Goal: Information Seeking & Learning: Learn about a topic

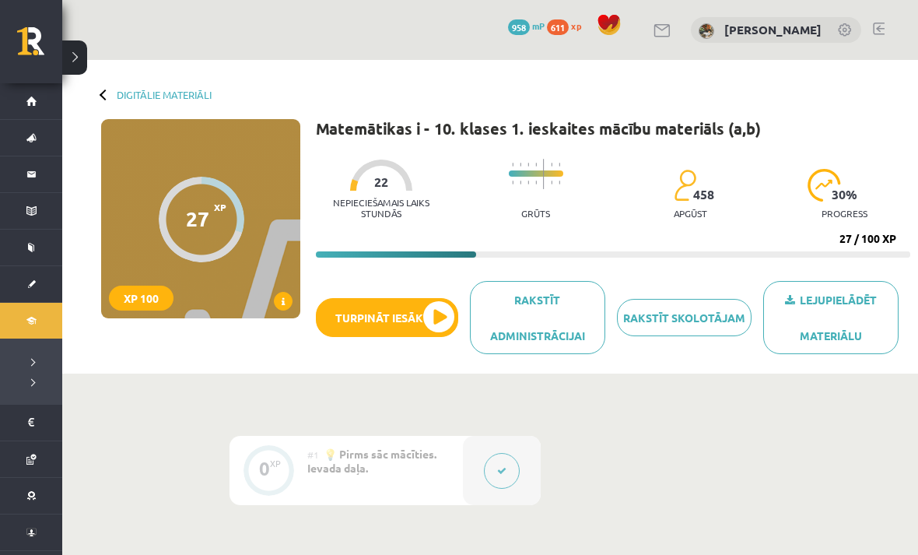
click at [402, 330] on button "Turpināt iesākto" at bounding box center [387, 317] width 142 height 39
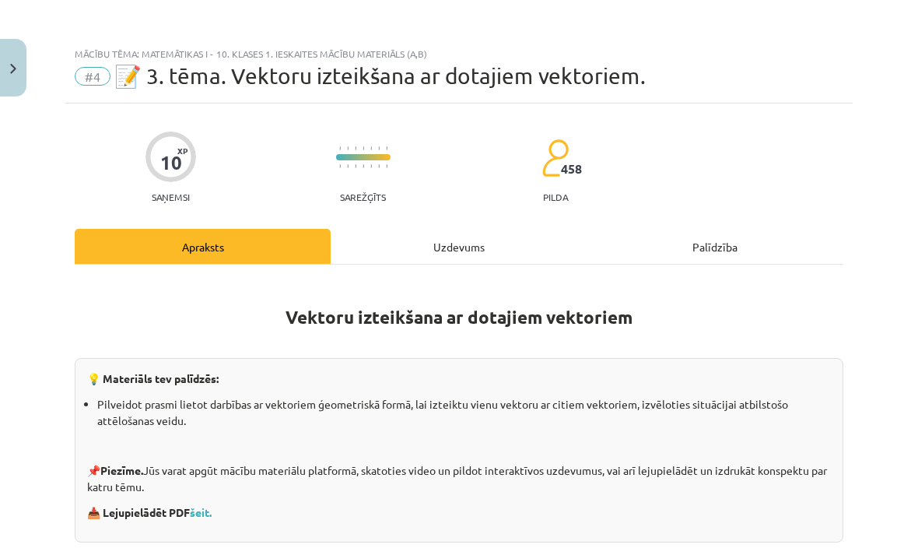
click at [438, 317] on div "Mācību tēma: Matemātikas i - 10. klases 1. ieskaites mācību materiāls (a,b) #4 …" at bounding box center [459, 277] width 918 height 555
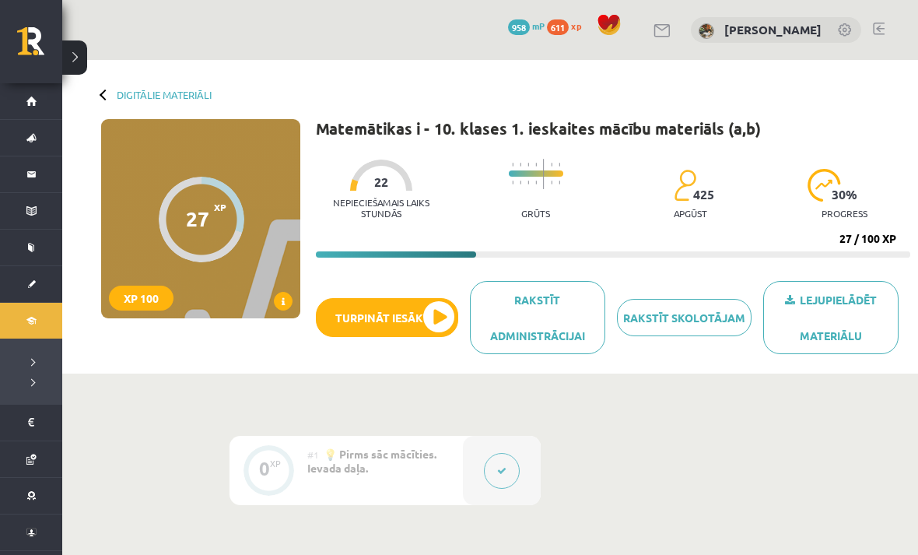
click at [446, 314] on button "Turpināt iesākto" at bounding box center [387, 317] width 142 height 39
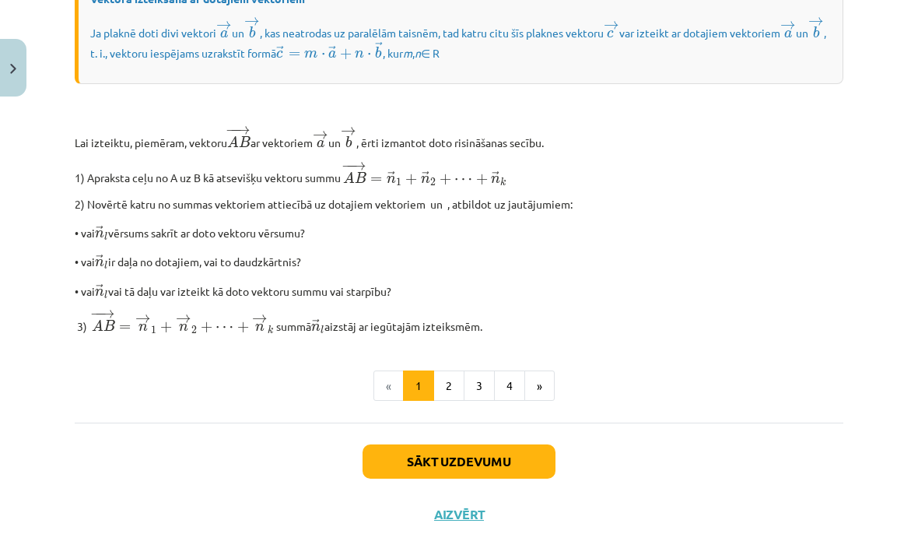
scroll to position [1250, 0]
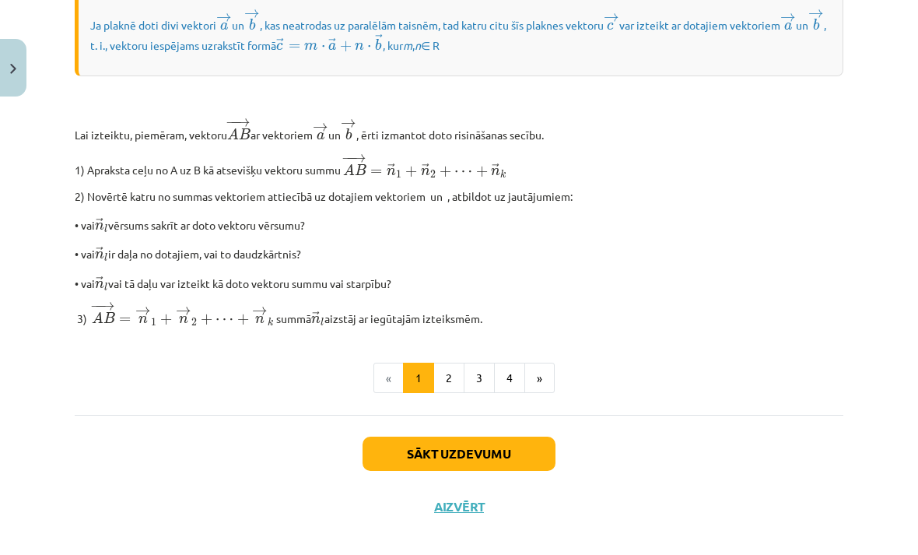
click at [509, 394] on button "4" at bounding box center [509, 378] width 31 height 31
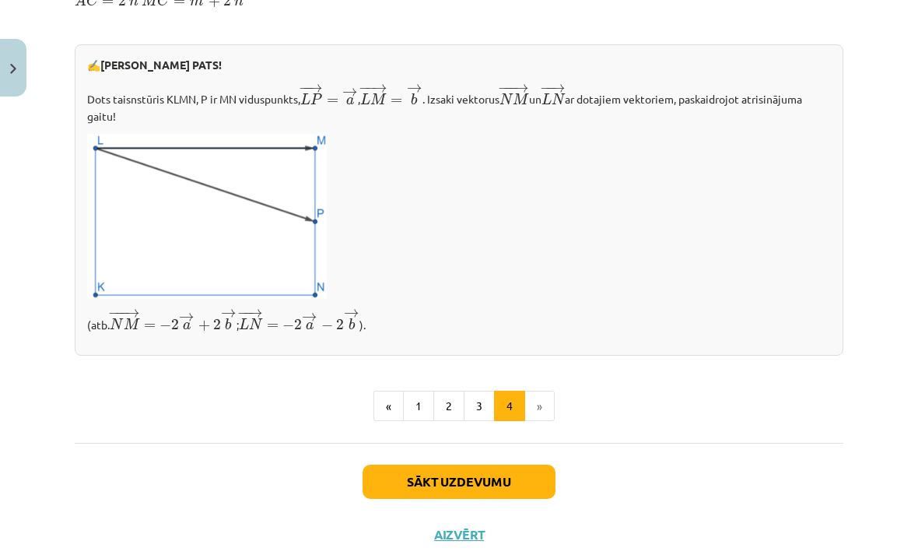
scroll to position [576, 0]
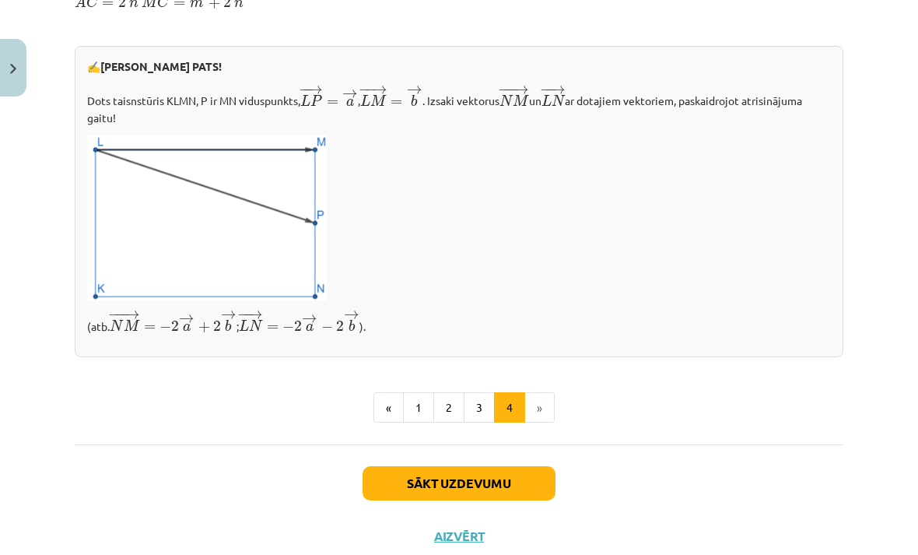
click at [517, 488] on button "Sākt uzdevumu" at bounding box center [459, 483] width 193 height 34
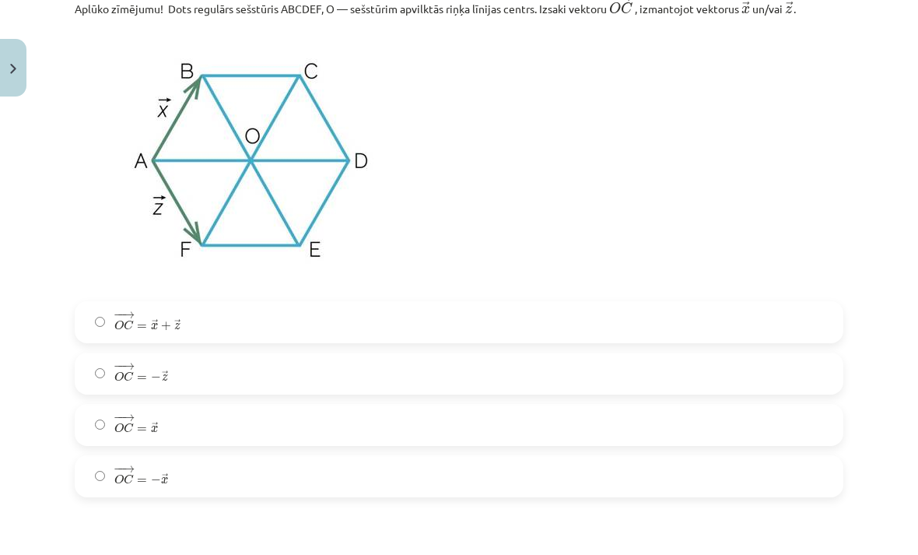
scroll to position [370, 0]
click at [682, 427] on label "− − → O C = → x O C → = x →" at bounding box center [459, 424] width 766 height 39
click at [618, 416] on label "− − → O E = → z O E → = z →" at bounding box center [459, 423] width 766 height 39
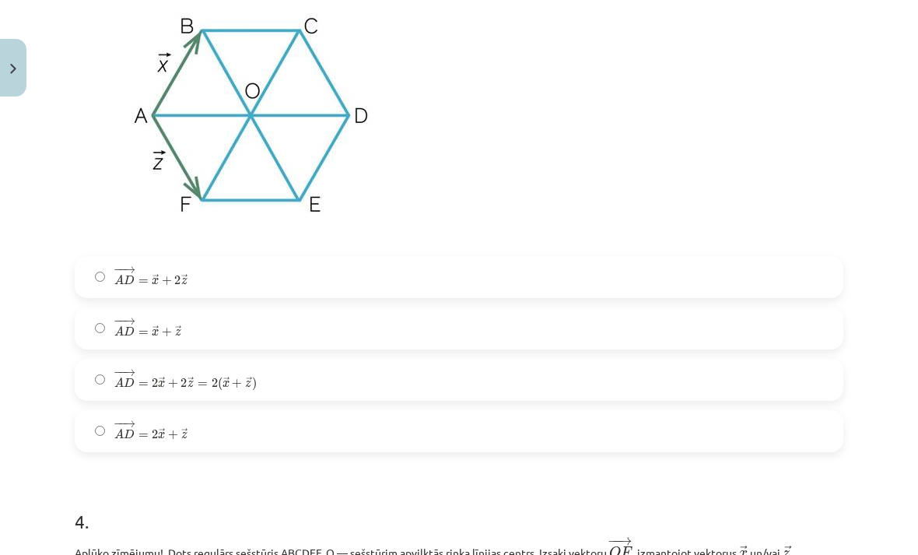
scroll to position [1594, 0]
click at [698, 329] on label "− − → A D = → x + → z A D → = x → + z →" at bounding box center [459, 328] width 766 height 39
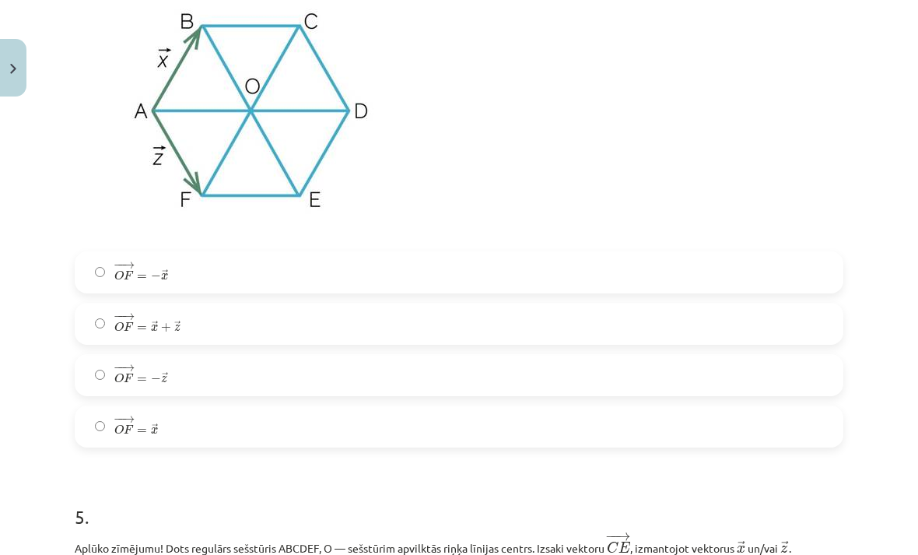
scroll to position [2187, 0]
click at [236, 388] on label "− − → O F = − → z O F → = − z →" at bounding box center [459, 375] width 766 height 39
click at [696, 281] on label "− − → O F = − → x O F → = − x →" at bounding box center [459, 272] width 766 height 39
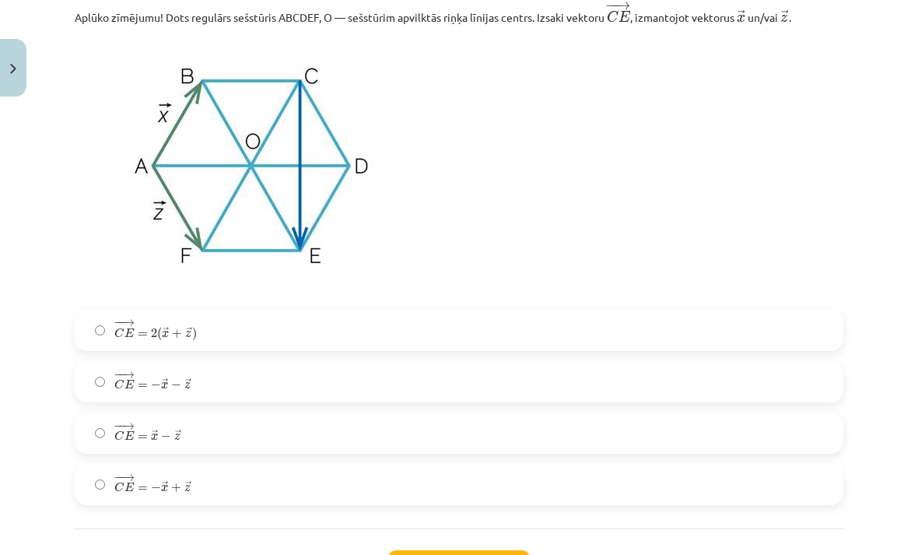
scroll to position [2718, 0]
click at [704, 444] on label "− − → C E = → x − → z C E → = x → − z →" at bounding box center [459, 432] width 766 height 39
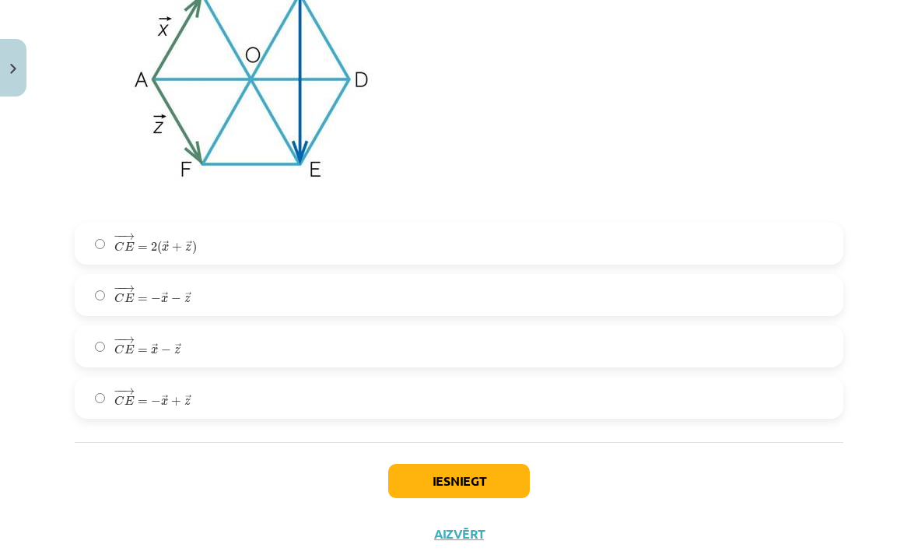
scroll to position [2803, 0]
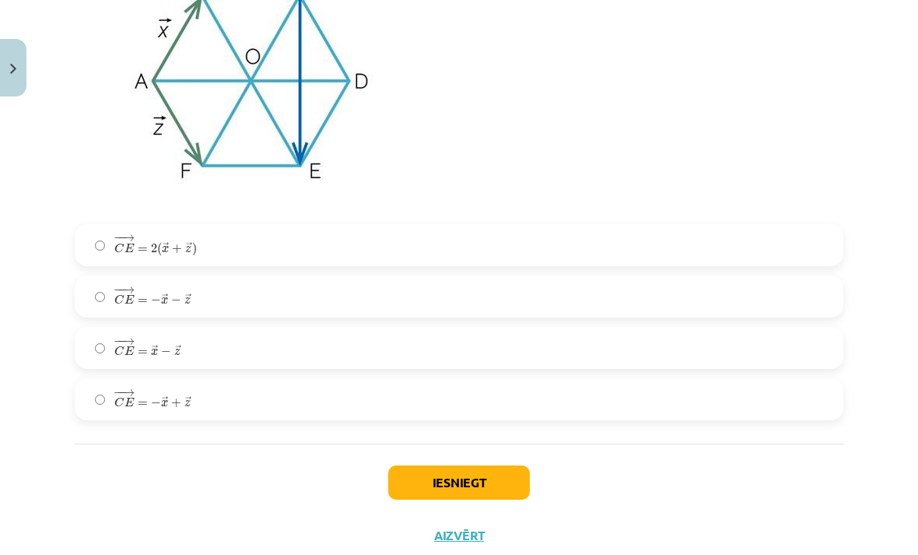
click at [439, 485] on button "Iesniegt" at bounding box center [459, 482] width 142 height 34
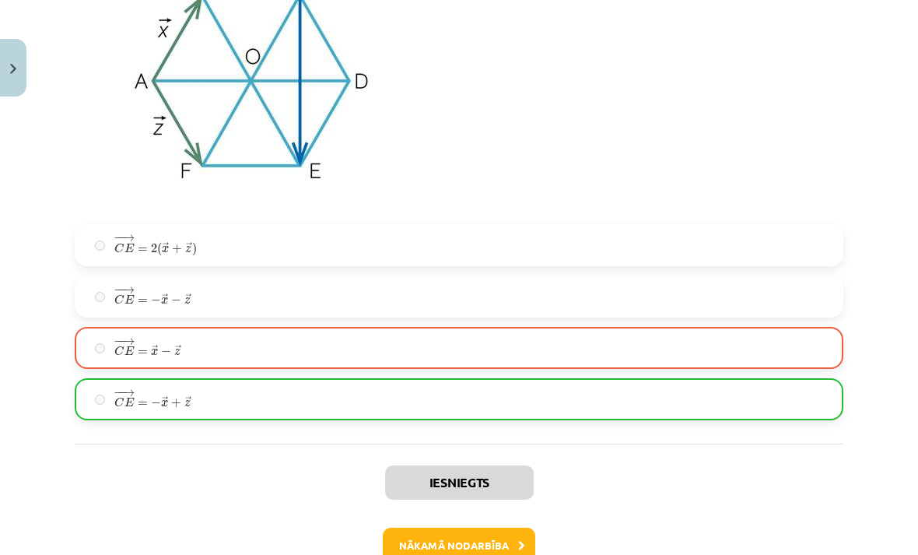
scroll to position [2798, 0]
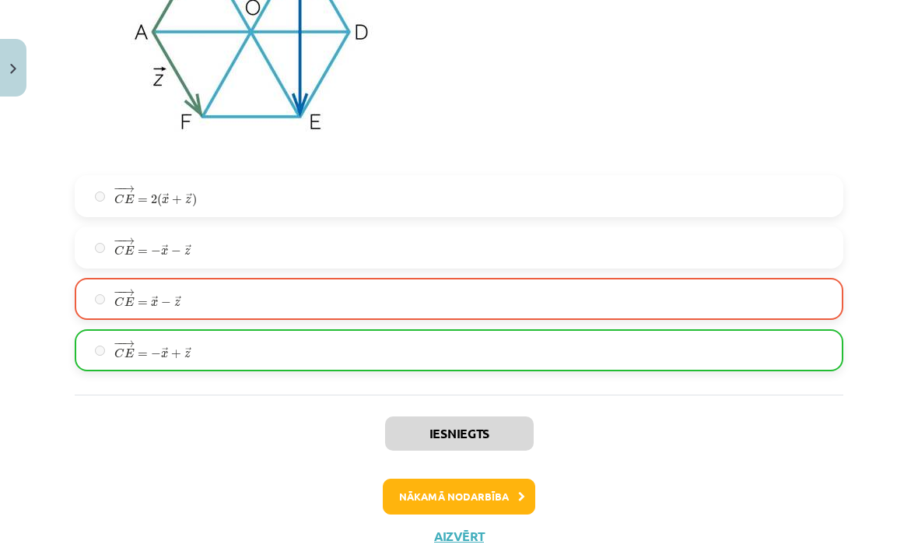
click at [514, 503] on button "Nākamā nodarbība" at bounding box center [459, 497] width 153 height 36
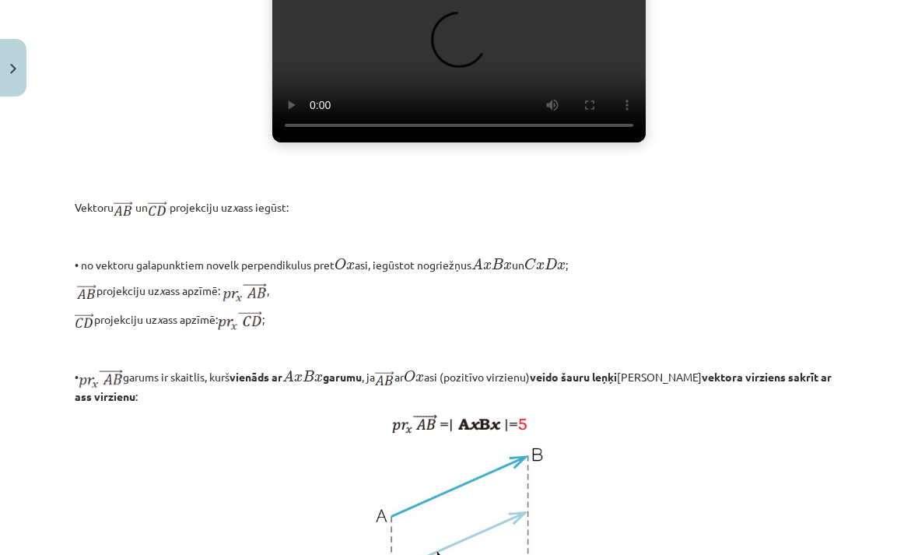
scroll to position [697, 0]
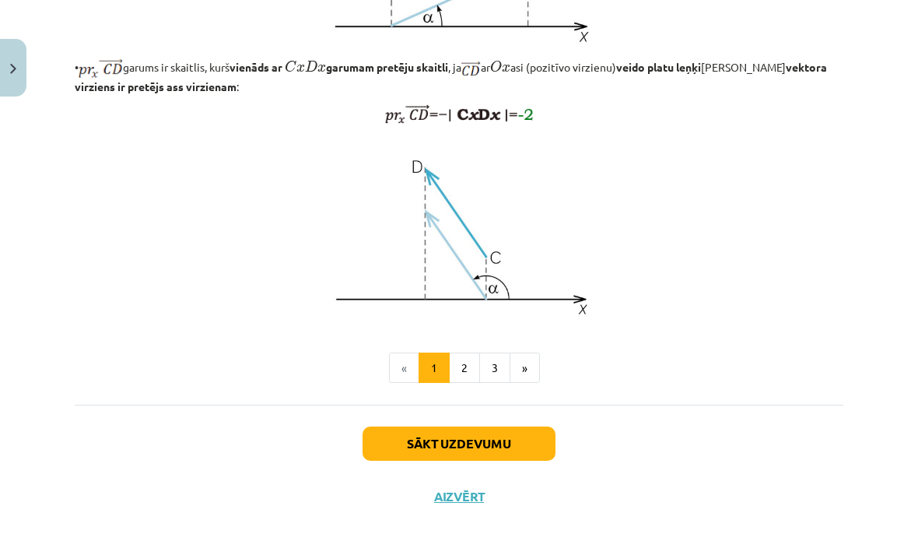
click at [500, 384] on button "3" at bounding box center [494, 368] width 31 height 31
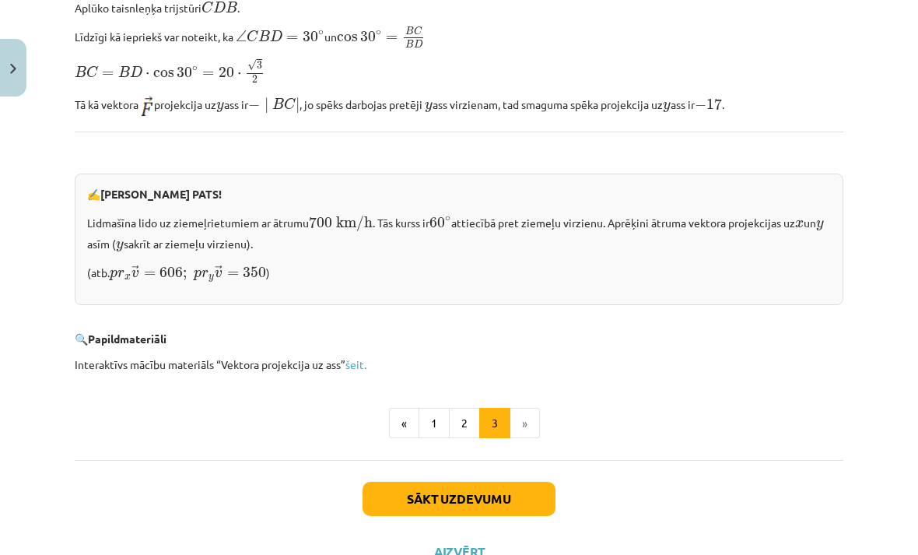
scroll to position [1562, 0]
